Goal: Information Seeking & Learning: Learn about a topic

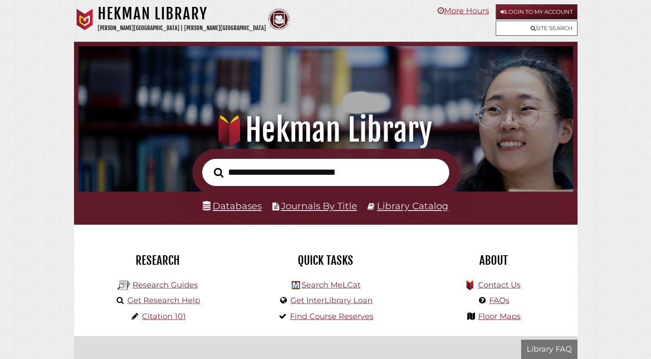
scroll to position [163, 490]
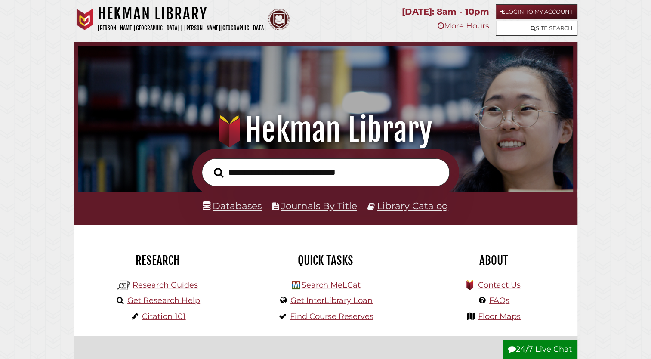
click at [231, 170] on input "text" at bounding box center [326, 172] width 248 height 28
type input "**********"
click at [209, 165] on button "Search" at bounding box center [218, 172] width 18 height 15
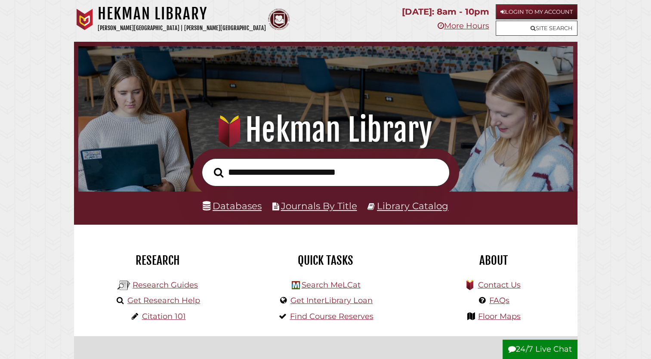
scroll to position [163, 490]
click at [236, 206] on link "Databases" at bounding box center [232, 205] width 59 height 11
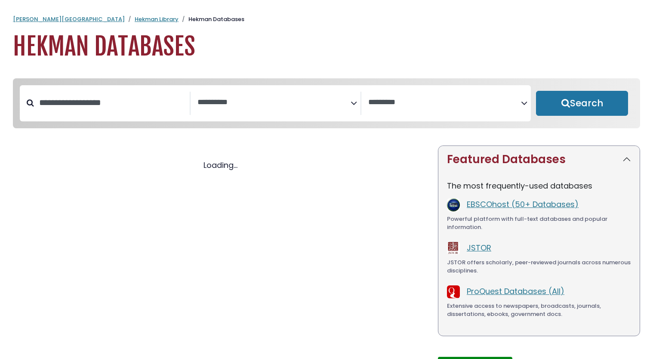
select select "Database Subject Filter"
select select "Database Vendors Filter"
select select "Database Subject Filter"
select select "Database Vendors Filter"
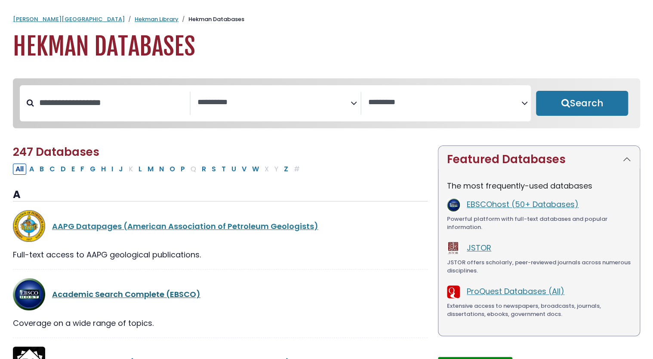
click at [139, 292] on link "Academic Search Complete (EBSCO)" at bounding box center [126, 294] width 148 height 11
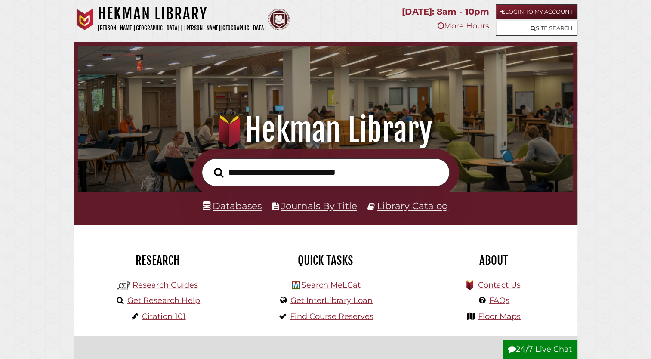
scroll to position [163, 490]
click at [262, 176] on input "text" at bounding box center [326, 172] width 248 height 28
type input "**********"
click at [209, 165] on button "Search" at bounding box center [218, 172] width 18 height 15
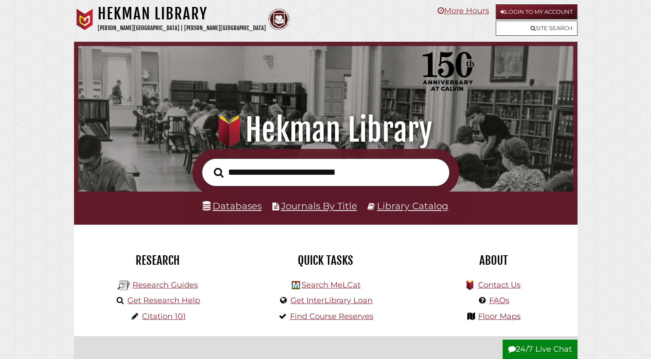
scroll to position [163, 490]
click at [236, 175] on input "text" at bounding box center [326, 172] width 248 height 28
type input "**********"
click at [209, 165] on button "Search" at bounding box center [218, 172] width 18 height 15
